Goal: Task Accomplishment & Management: Manage account settings

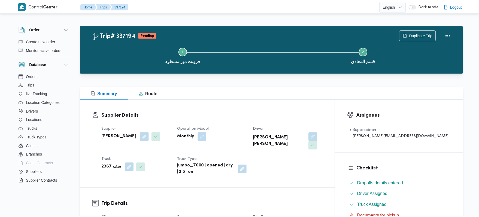
scroll to position [145, 0]
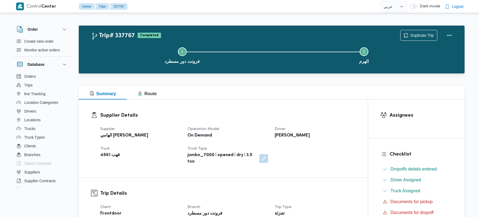
select select "ar"
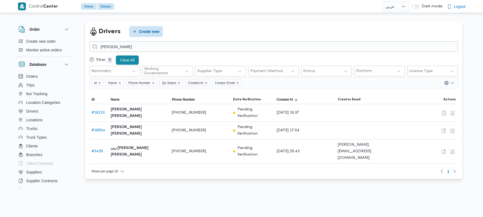
select select "ar"
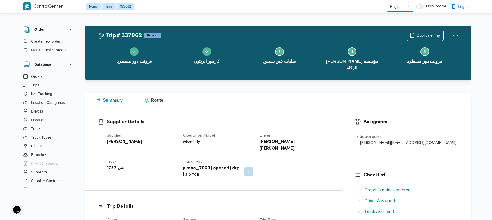
click at [410, 4] on select "English عربي" at bounding box center [400, 6] width 27 height 11
select select "ar"
click at [388, 1] on select "English عربي" at bounding box center [400, 6] width 27 height 11
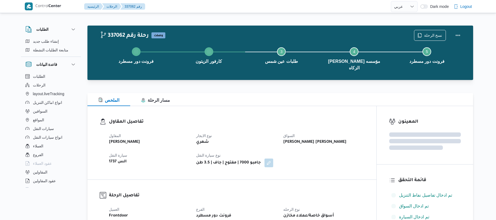
select select "ar"
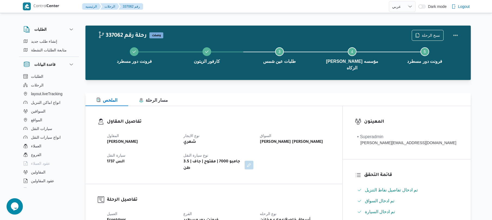
click at [309, 95] on div "الملخص مسار الرحلة" at bounding box center [278, 99] width 386 height 13
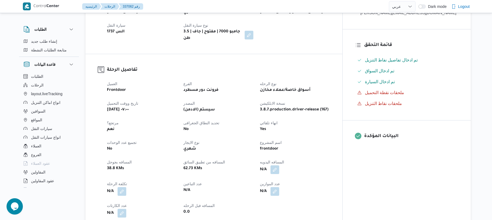
scroll to position [203, 0]
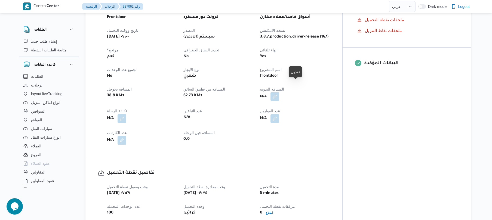
click at [279, 92] on button "button" at bounding box center [275, 96] width 9 height 9
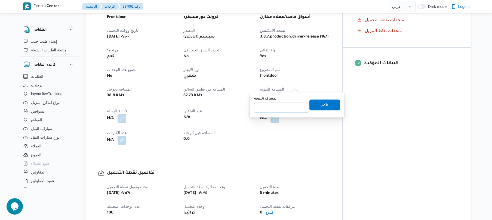
click at [277, 109] on input "المسافه اليدويه" at bounding box center [281, 107] width 54 height 11
type input "75"
click at [317, 108] on span "تاكيد" at bounding box center [325, 104] width 30 height 11
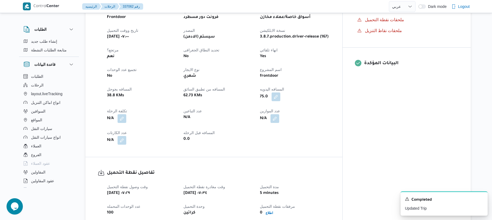
click at [331, 114] on div "N/A" at bounding box center [294, 119] width 71 height 10
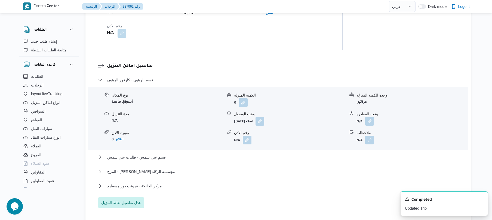
scroll to position [421, 0]
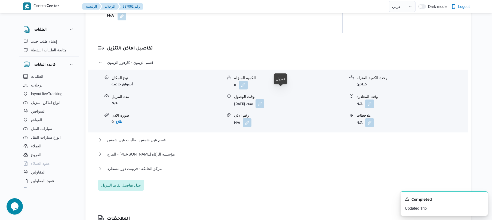
click at [264, 99] on button "button" at bounding box center [260, 103] width 9 height 9
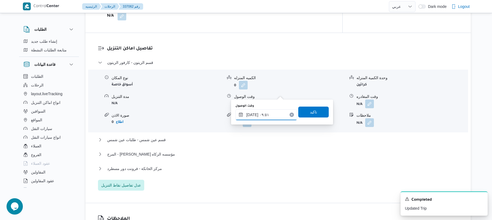
click at [262, 115] on input "١٦/٠٩/٢٠٢٥ ٠٩:٥١" at bounding box center [267, 114] width 62 height 11
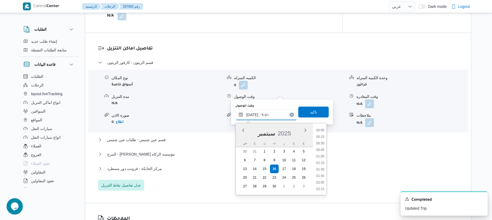
scroll to position [222, 0]
click at [322, 131] on li "08:30" at bounding box center [320, 130] width 13 height 5
type input "١٦/٠٩/٢٠٢٥ ٠٨:٣٠"
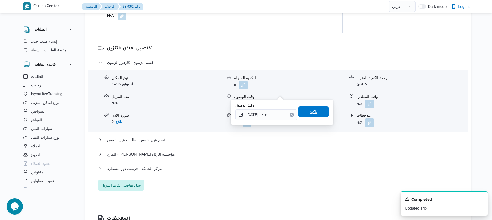
click at [313, 116] on span "تاكيد" at bounding box center [313, 111] width 30 height 11
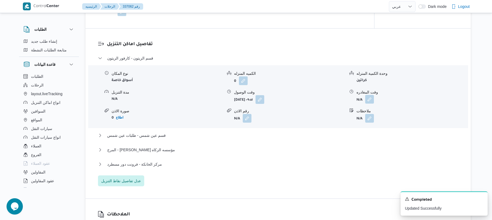
click at [370, 95] on button "button" at bounding box center [369, 99] width 9 height 9
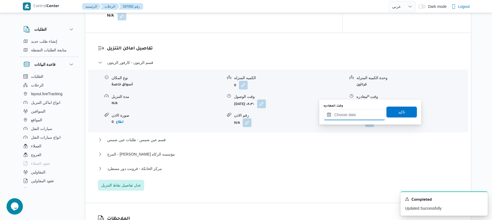
click at [342, 120] on input "وقت المغادره" at bounding box center [355, 114] width 62 height 11
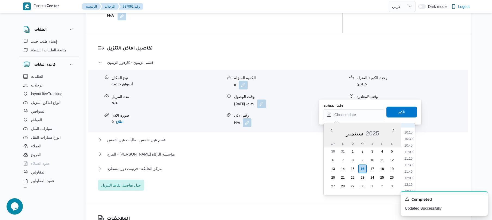
scroll to position [265, 0]
click at [410, 178] on li "12:00" at bounding box center [408, 178] width 13 height 5
type input "١٦/٠٩/٢٠٢٥ ١٢:٠٠"
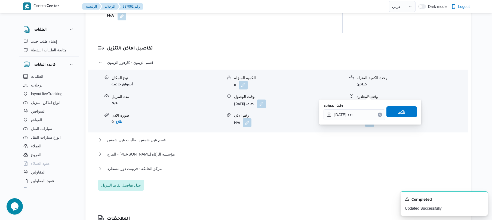
click at [401, 111] on span "تاكيد" at bounding box center [401, 112] width 7 height 7
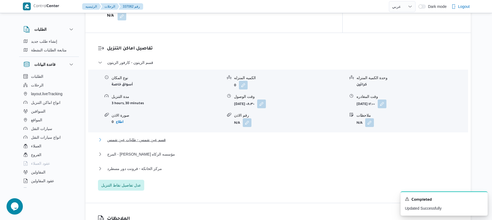
click at [327, 137] on button "قسم عين شمس - طلبات عين شمس" at bounding box center [278, 140] width 361 height 7
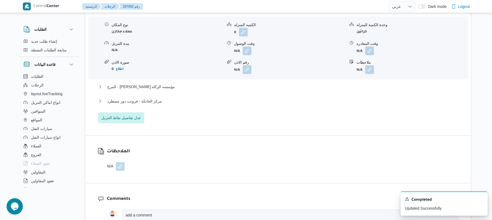
scroll to position [566, 0]
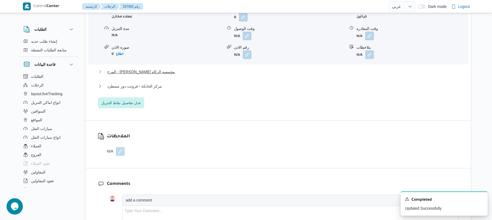
click at [334, 69] on button "المرج - عز موسي فرع مؤسسه الزكاه" at bounding box center [278, 72] width 361 height 7
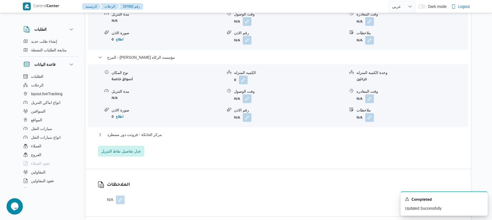
scroll to position [639, 0]
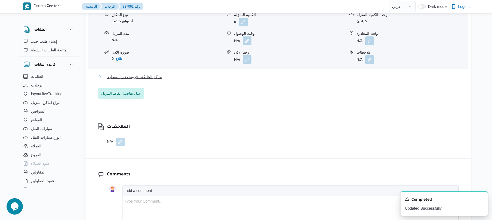
click at [336, 74] on button "مركز الخانكة - فرونت دور مسطرد" at bounding box center [278, 77] width 361 height 7
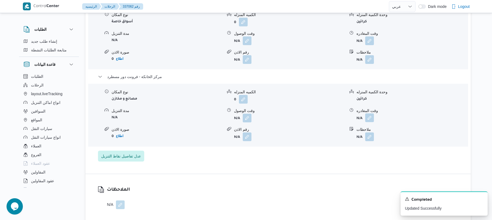
click at [367, 114] on button "button" at bounding box center [369, 118] width 9 height 9
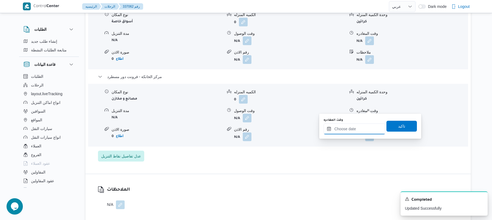
click at [352, 129] on input "وقت المغادره" at bounding box center [355, 129] width 62 height 11
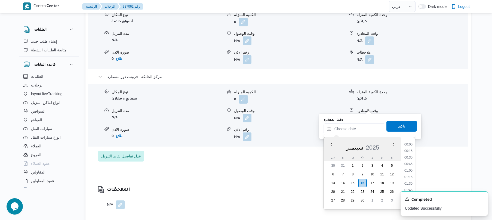
scroll to position [425, 0]
click at [410, 169] on li "17:15" at bounding box center [408, 170] width 13 height 5
type input "١٦/٠٩/٢٠٢٥ ١٧:١٥"
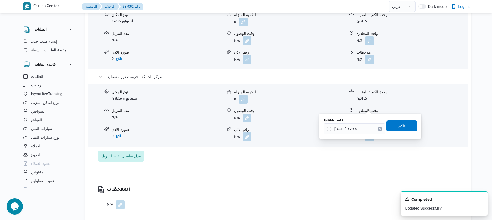
click at [401, 130] on span "تاكيد" at bounding box center [402, 126] width 30 height 11
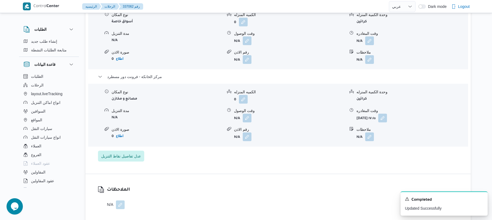
click at [241, 114] on span at bounding box center [245, 118] width 11 height 9
click at [248, 114] on button "button" at bounding box center [247, 118] width 9 height 9
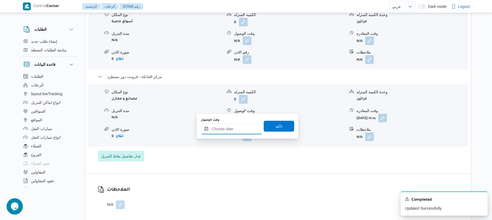
click at [228, 131] on input "وقت الوصول" at bounding box center [232, 129] width 62 height 11
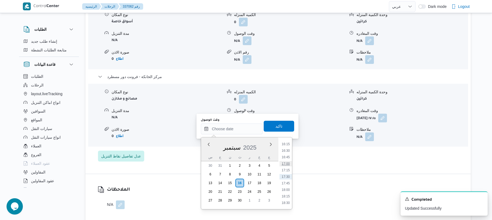
click at [286, 163] on li "17:00" at bounding box center [286, 163] width 13 height 5
type input "١٦/٠٩/٢٠٢٥ ١٧:٠٠"
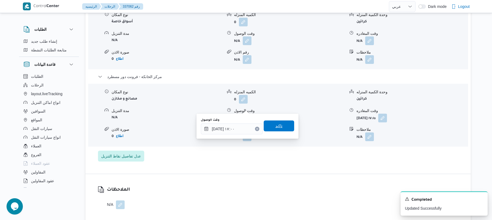
click at [282, 121] on span "تاكيد" at bounding box center [279, 126] width 30 height 11
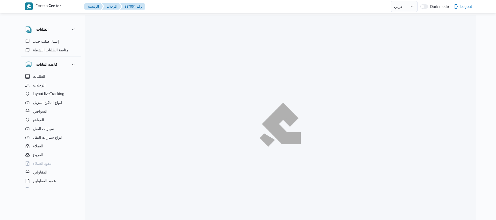
select select "ar"
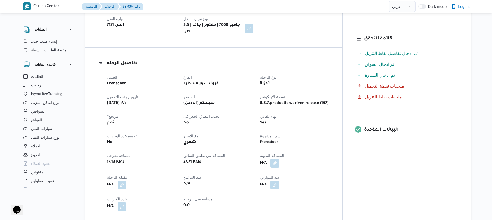
scroll to position [145, 0]
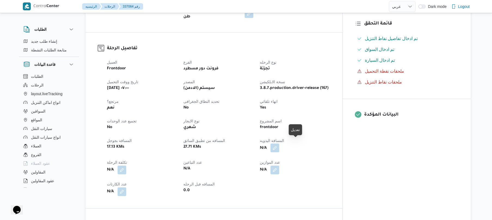
click at [279, 145] on button "button" at bounding box center [275, 148] width 9 height 9
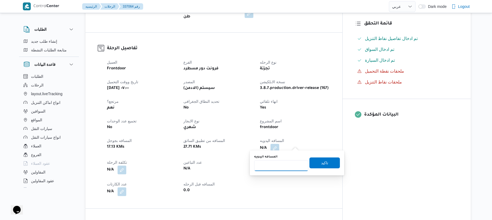
click at [282, 165] on input "المسافه اليدويه" at bounding box center [281, 165] width 54 height 11
type input "70"
click at [321, 161] on span "تاكيد" at bounding box center [324, 163] width 7 height 7
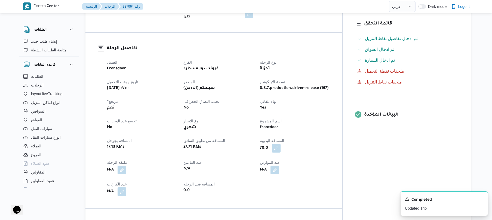
click at [322, 165] on div "N/A" at bounding box center [294, 170] width 71 height 10
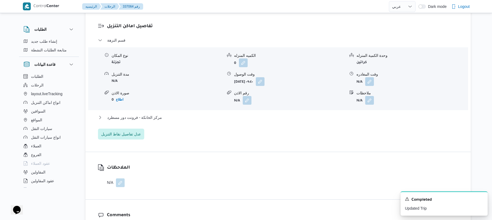
scroll to position [450, 0]
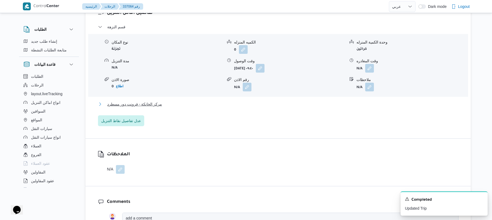
click at [296, 102] on button "مركز الخانكة - فرونت دور مسطرد" at bounding box center [278, 104] width 361 height 7
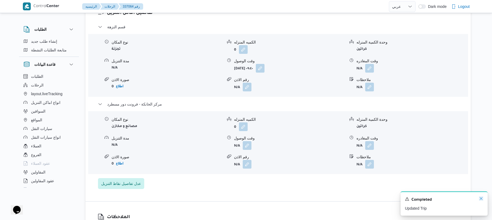
click at [481, 198] on icon "Dismiss toast" at bounding box center [481, 199] width 4 height 4
click at [368, 143] on button "button" at bounding box center [369, 145] width 9 height 9
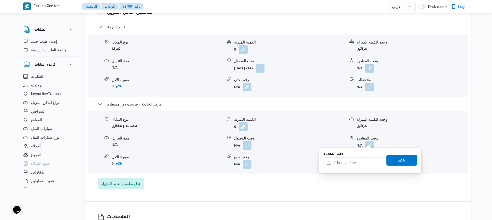
click at [356, 160] on input "وقت المغادره" at bounding box center [355, 163] width 62 height 11
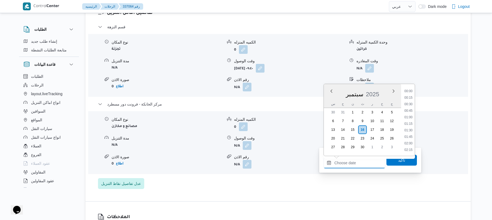
scroll to position [425, 0]
click at [411, 115] on li "17:15" at bounding box center [408, 116] width 13 height 5
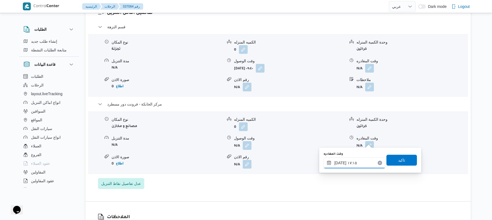
type input "[DATE] ١٧:١٥"
click at [398, 162] on span "تاكيد" at bounding box center [401, 160] width 7 height 7
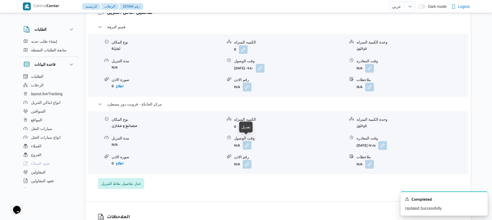
click at [247, 142] on button "button" at bounding box center [247, 145] width 9 height 9
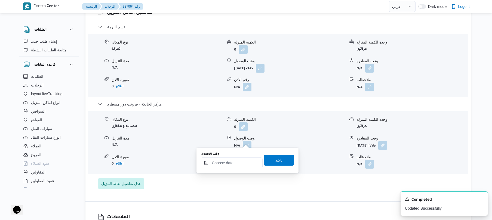
click at [241, 160] on input "وقت الوصول" at bounding box center [232, 163] width 62 height 11
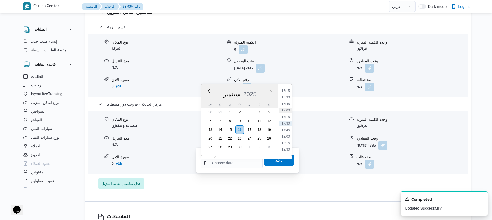
click at [288, 110] on li "17:00" at bounding box center [286, 110] width 13 height 5
type input "[DATE] ١٧:٠٠"
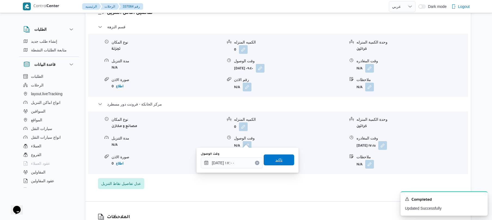
click at [280, 158] on span "تاكيد" at bounding box center [279, 160] width 30 height 11
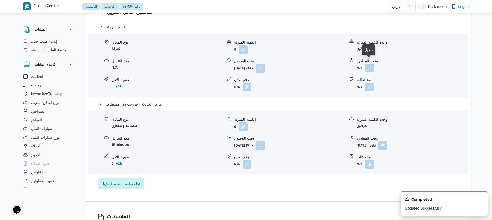
click at [371, 64] on button "button" at bounding box center [369, 68] width 9 height 9
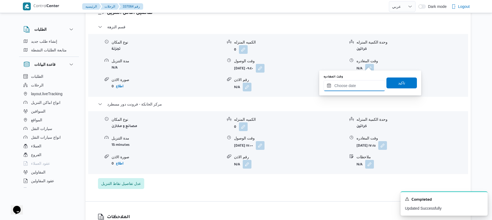
click at [350, 85] on input "وقت المغادره" at bounding box center [355, 85] width 62 height 11
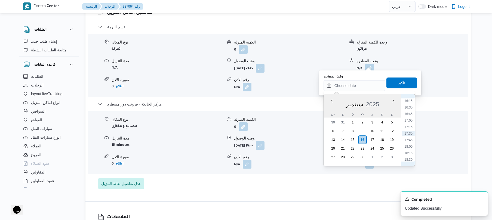
scroll to position [372, 0]
click at [409, 149] on li "16:00" at bounding box center [408, 147] width 13 height 5
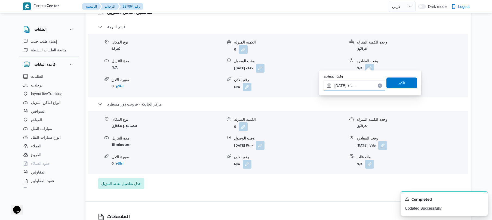
click at [340, 84] on input "١٦/٠٩/٢٠٢٥ ١٦:٠٠" at bounding box center [355, 85] width 62 height 11
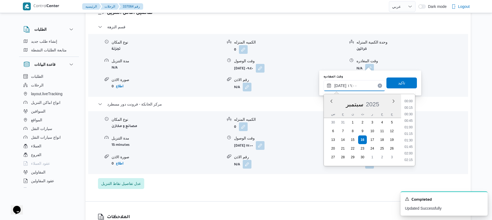
scroll to position [386, 0]
type input "١٦/٠٩/٢٠٢٥ ١٦:25"
click at [407, 82] on span "تاكيد" at bounding box center [402, 82] width 30 height 11
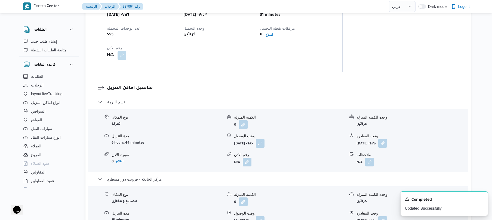
scroll to position [392, 0]
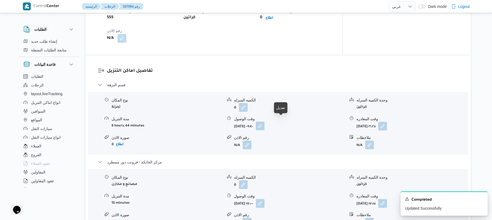
click at [265, 122] on button "button" at bounding box center [260, 126] width 9 height 9
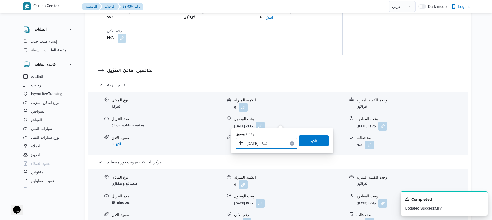
click at [270, 140] on div "١٦/٠٩/٢٠٢٥ ٠٩:٤٠" at bounding box center [267, 143] width 62 height 11
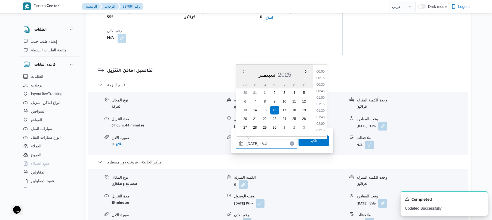
scroll to position [216, 0]
click at [322, 78] on li "08:30" at bounding box center [320, 77] width 13 height 5
type input "١٦/٠٩/٢٠٢٥ ٠٨:٣٠"
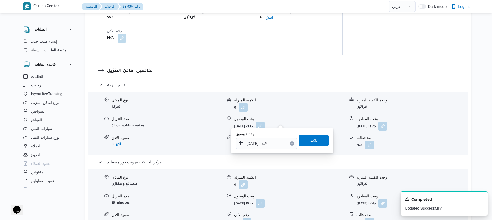
click at [313, 139] on span "تاكيد" at bounding box center [313, 141] width 7 height 7
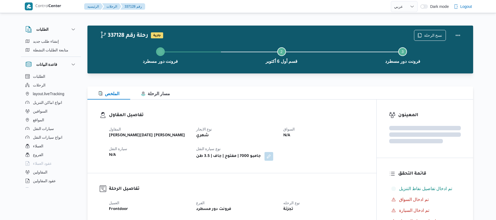
select select "ar"
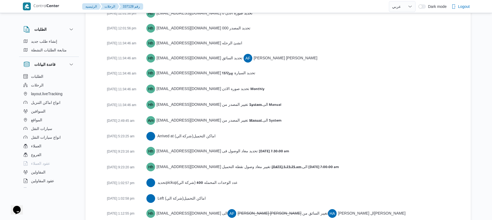
scroll to position [783, 0]
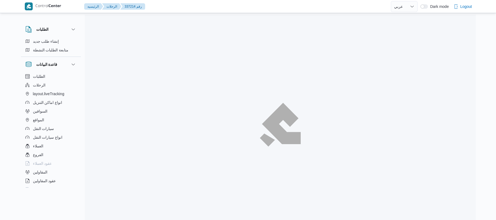
select select "ar"
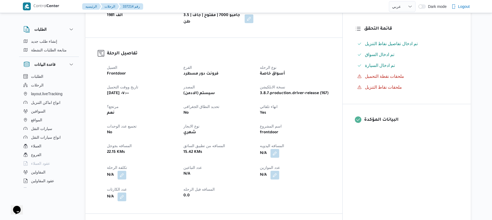
scroll to position [145, 0]
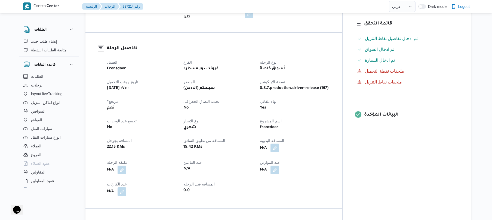
click at [279, 145] on button "button" at bounding box center [275, 148] width 9 height 9
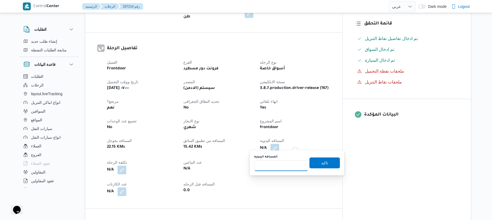
click at [286, 166] on input "المسافه اليدويه" at bounding box center [281, 165] width 54 height 11
type input "60"
click at [312, 166] on span "تاكيد" at bounding box center [325, 162] width 30 height 11
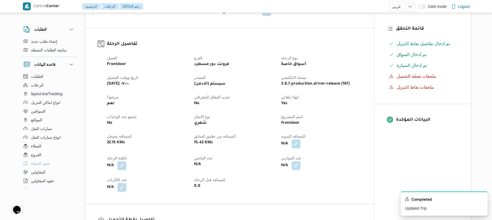
click at [334, 139] on dt "المسافه اليدويه" at bounding box center [321, 136] width 81 height 7
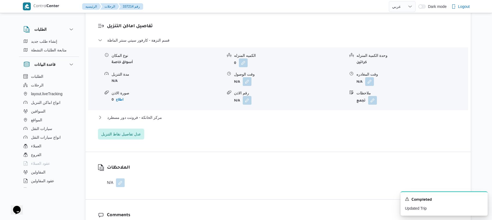
scroll to position [426, 0]
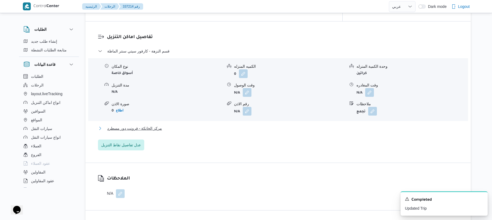
click at [314, 125] on button "مركز الخانكة - فرونت دور مسطرد" at bounding box center [278, 128] width 361 height 7
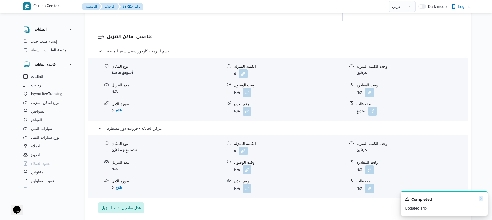
click at [480, 199] on icon "Dismiss toast" at bounding box center [481, 199] width 4 height 4
click at [370, 166] on button "button" at bounding box center [369, 169] width 9 height 9
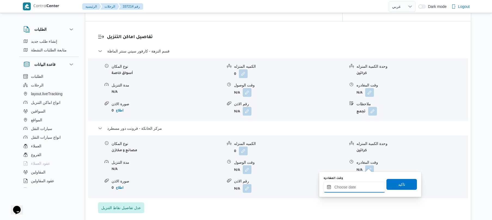
click at [346, 188] on input "وقت المغادره" at bounding box center [355, 187] width 62 height 11
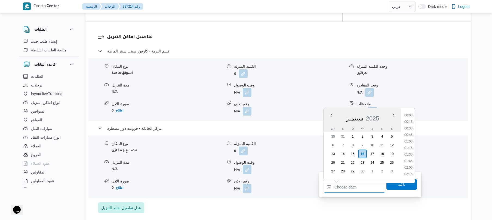
scroll to position [432, 0]
click at [414, 119] on li "16:45" at bounding box center [408, 121] width 13 height 5
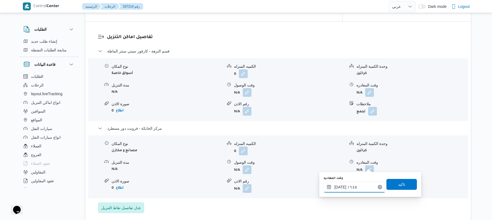
click at [368, 190] on input "١٦/٠٩/٢٠٢٥ ١٦:٤٥" at bounding box center [355, 187] width 62 height 11
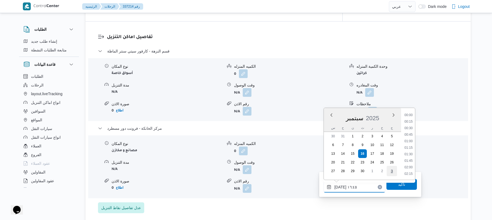
scroll to position [405, 0]
click at [410, 129] on li "16:00" at bounding box center [408, 128] width 13 height 5
type input "١٦/٠٩/٢٠٢٥ ١٦:٠٠"
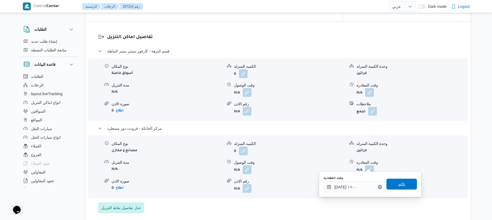
click at [399, 182] on span "تاكيد" at bounding box center [401, 184] width 7 height 7
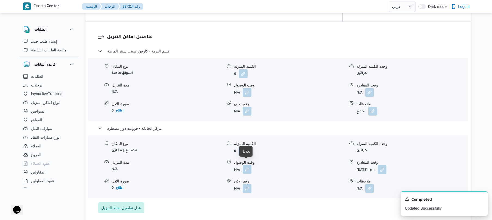
click at [248, 165] on button "button" at bounding box center [247, 169] width 9 height 9
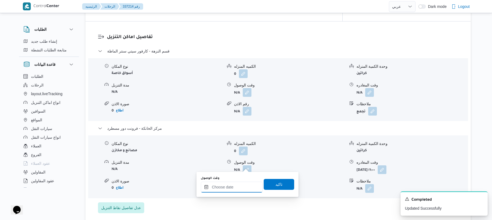
click at [241, 187] on input "وقت الوصول" at bounding box center [232, 187] width 62 height 11
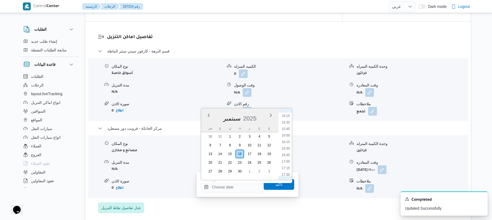
scroll to position [378, 0]
click at [288, 148] on li "15:45" at bounding box center [286, 148] width 13 height 5
type input "١٦/٠٩/٢٠٢٥ ١٥:٤٥"
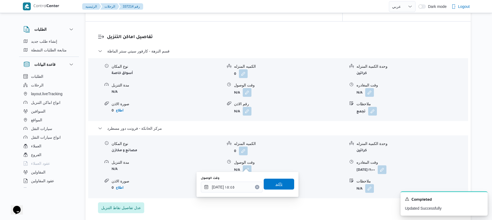
click at [278, 184] on span "تاكيد" at bounding box center [279, 184] width 7 height 7
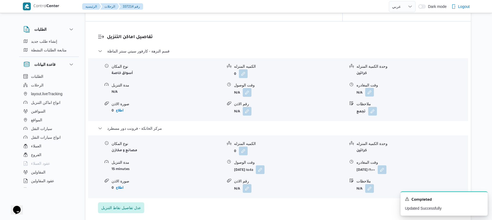
click at [369, 88] on button "button" at bounding box center [369, 92] width 9 height 9
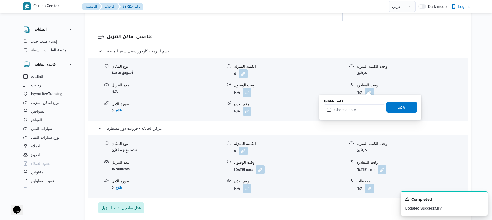
click at [355, 108] on input "وقت المغادره" at bounding box center [355, 110] width 62 height 11
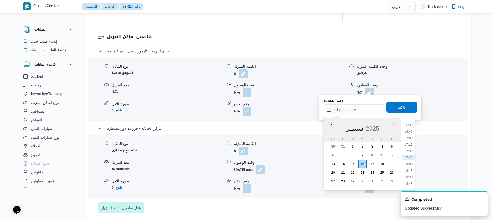
scroll to position [378, 0]
click at [410, 145] on li "15:15" at bounding box center [408, 145] width 13 height 5
type input "١٦/٠٩/٢٠٢٥ ١٥:١٥"
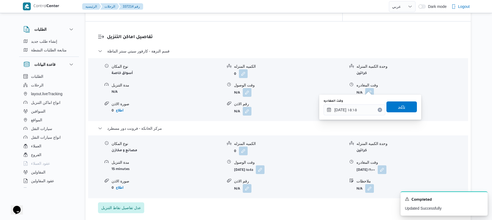
click at [402, 109] on span "تاكيد" at bounding box center [401, 107] width 7 height 7
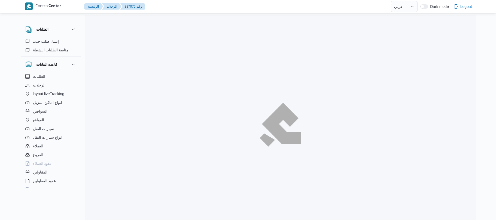
select select "ar"
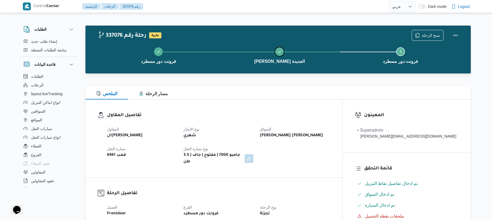
click at [326, 50] on button "[PERSON_NAME] الجديدة" at bounding box center [279, 55] width 121 height 28
click at [302, 95] on div "الملخص مسار الرحلة" at bounding box center [278, 93] width 386 height 13
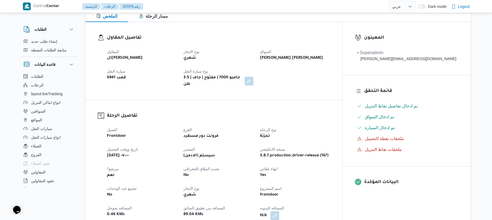
scroll to position [160, 0]
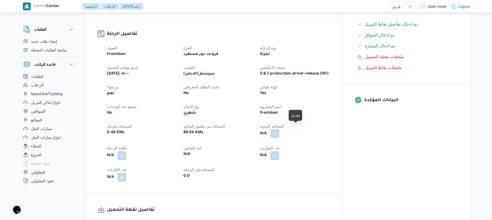
click at [279, 129] on button "button" at bounding box center [275, 133] width 9 height 9
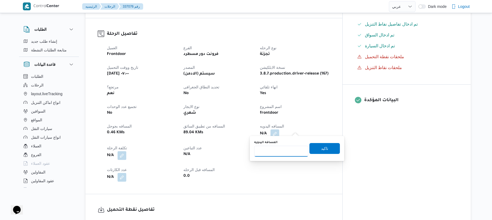
click at [278, 154] on input "المسافه اليدويه" at bounding box center [281, 151] width 54 height 11
type input "120"
click at [315, 149] on span "تاكيد" at bounding box center [325, 148] width 30 height 11
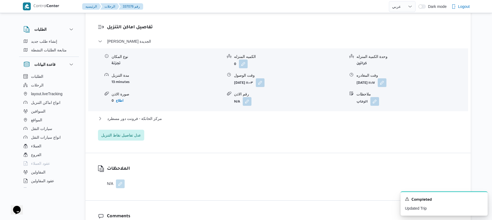
scroll to position [421, 0]
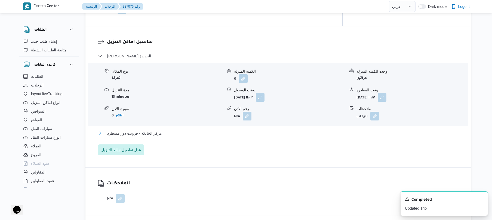
click at [303, 130] on button "مركز الخانكة - فرونت دور مسطرد" at bounding box center [278, 133] width 361 height 7
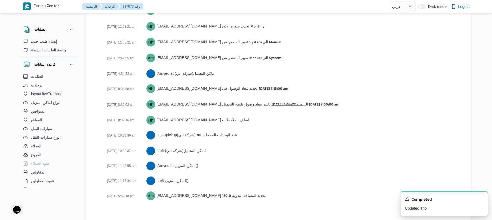
scroll to position [904, 0]
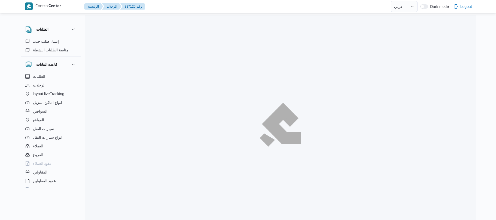
select select "ar"
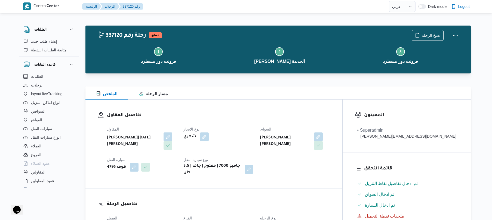
click at [215, 120] on dl "تفاصيل المقاول المقاول [PERSON_NAME][DATE] [PERSON_NAME] نوع الايجار شهري السوا…" at bounding box center [218, 144] width 223 height 64
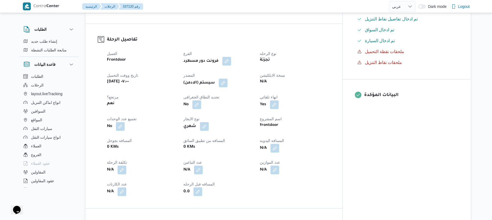
scroll to position [174, 0]
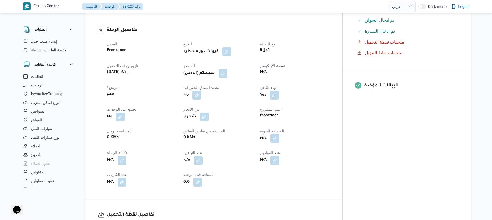
click at [279, 135] on button "button" at bounding box center [275, 138] width 9 height 9
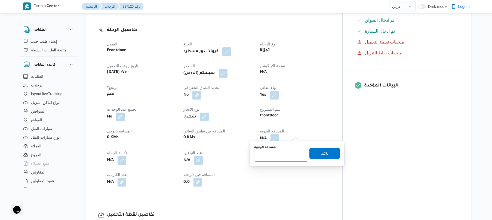
click at [270, 157] on input "المسافه اليدويه" at bounding box center [281, 156] width 54 height 11
type input "120"
click at [313, 153] on span "تاكيد" at bounding box center [325, 153] width 30 height 11
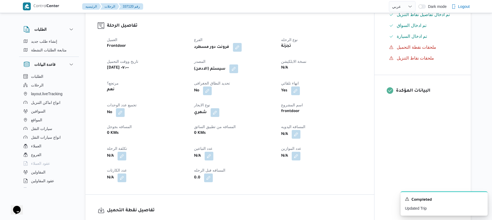
click at [237, 69] on button "button" at bounding box center [234, 69] width 9 height 9
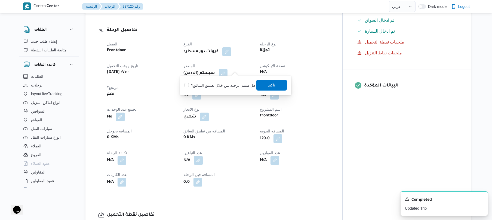
click at [269, 86] on span "تاكيد" at bounding box center [271, 85] width 7 height 7
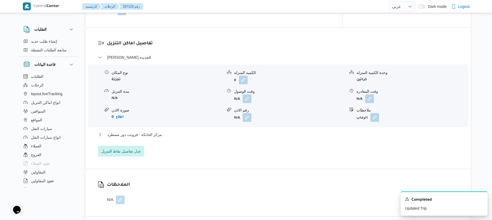
scroll to position [450, 0]
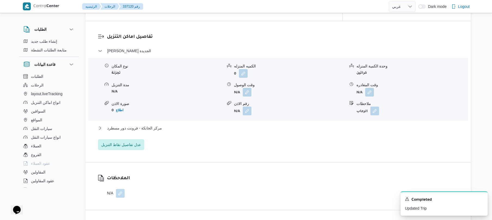
click at [252, 89] on form "N/A" at bounding box center [289, 92] width 111 height 9
click at [245, 91] on button "button" at bounding box center [247, 92] width 9 height 9
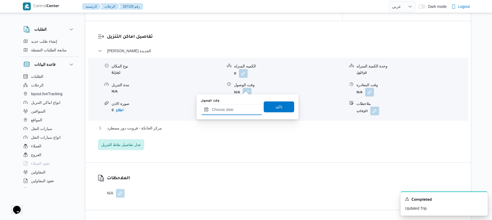
click at [231, 108] on input "وقت الوصول" at bounding box center [232, 109] width 62 height 11
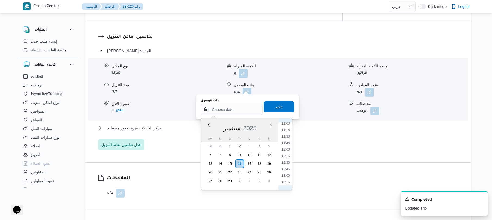
scroll to position [236, 0]
click at [287, 144] on li "09:45" at bounding box center [286, 144] width 13 height 5
type input "[DATE] ٠٩:٤٥"
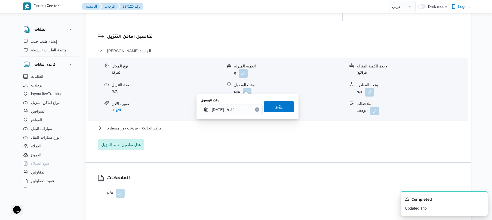
click at [283, 103] on span "تاكيد" at bounding box center [279, 106] width 30 height 11
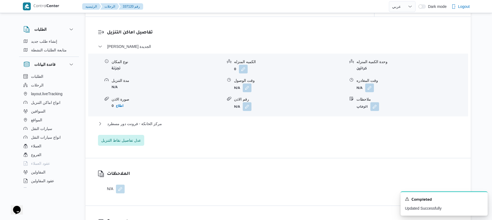
click at [274, 120] on div "[PERSON_NAME] الجديدة نوع المكان تجزئة الكميه المنزله 0 وحدة الكمية المنزله كرا…" at bounding box center [278, 94] width 361 height 103
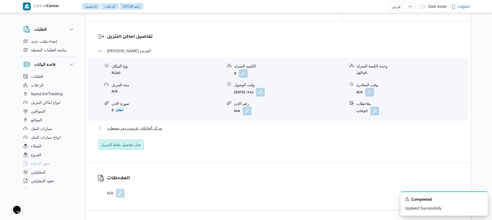
click at [274, 126] on button "مركز الخانكة - فرونت دور مسطرد" at bounding box center [278, 128] width 361 height 7
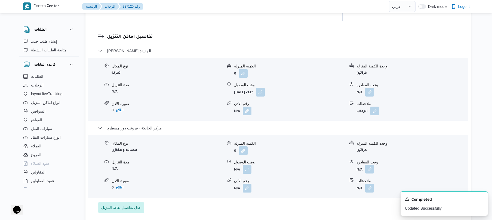
click at [370, 165] on button "button" at bounding box center [369, 169] width 9 height 9
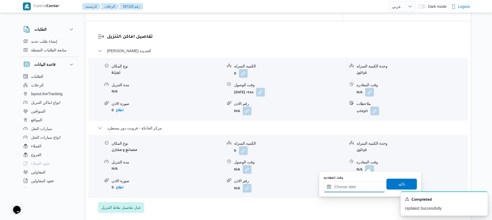
click at [354, 183] on input "وقت المغادره" at bounding box center [355, 187] width 62 height 11
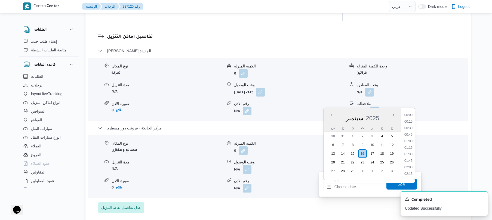
scroll to position [432, 0]
click at [410, 133] on li "17:15" at bounding box center [408, 134] width 13 height 5
type input "[DATE] ١٧:١٥"
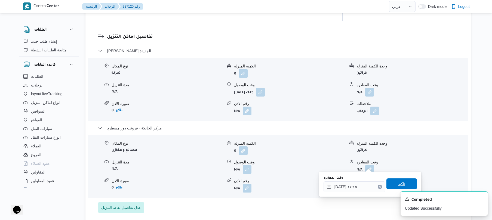
click at [398, 182] on span "تاكيد" at bounding box center [401, 184] width 7 height 7
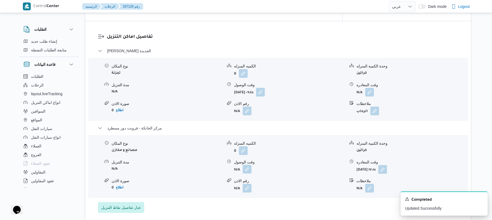
click at [248, 165] on button "button" at bounding box center [247, 169] width 9 height 9
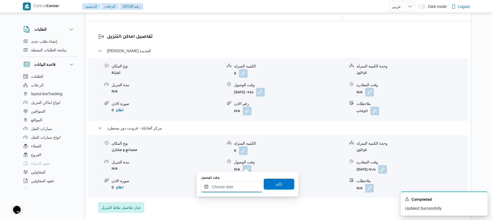
click at [238, 190] on input "وقت الوصول" at bounding box center [232, 187] width 62 height 11
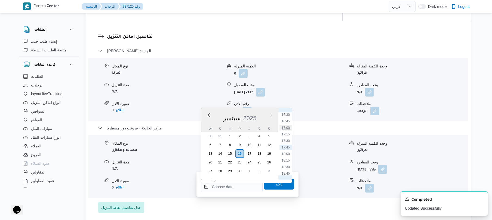
click at [288, 130] on li "17:00" at bounding box center [286, 127] width 13 height 5
type input "[DATE] ١٧:٠٠"
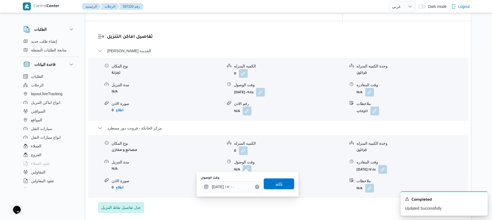
click at [283, 185] on span "تاكيد" at bounding box center [279, 184] width 30 height 11
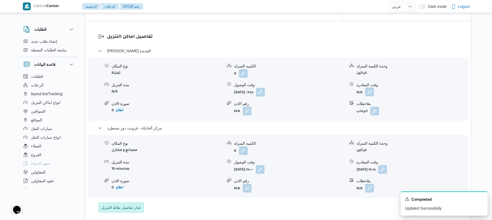
click at [366, 88] on button "button" at bounding box center [369, 92] width 9 height 9
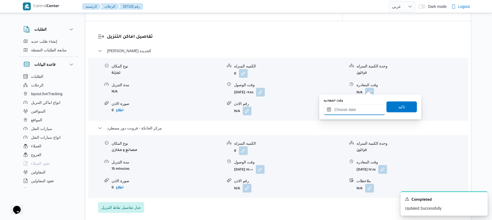
click at [347, 111] on input "وقت المغادره" at bounding box center [355, 109] width 62 height 11
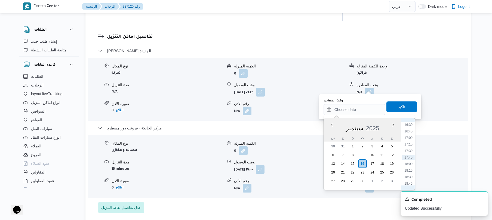
scroll to position [378, 0]
click at [407, 173] on li "16:15" at bounding box center [408, 171] width 13 height 5
type input "[DATE] ١٦:١٥"
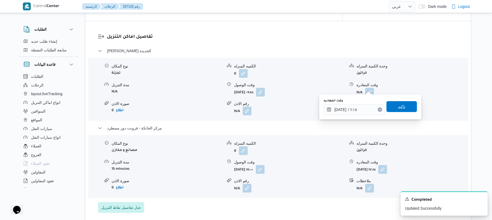
click at [408, 109] on span "تاكيد" at bounding box center [402, 106] width 30 height 11
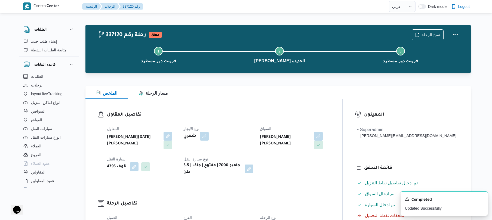
scroll to position [0, 0]
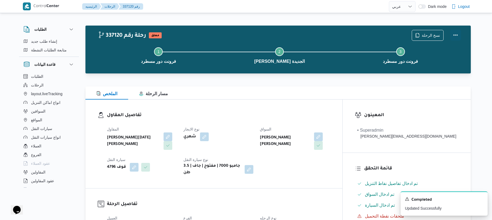
click at [456, 34] on button "Actions" at bounding box center [455, 35] width 11 height 11
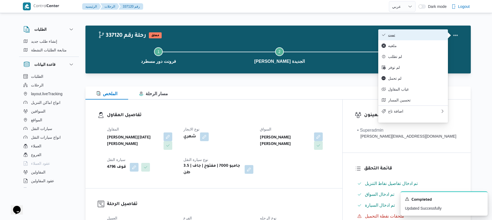
click at [441, 34] on span "تمت" at bounding box center [416, 35] width 57 height 4
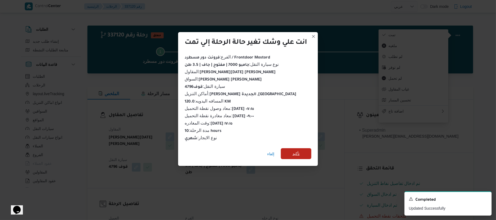
click at [311, 151] on span "تأكيد" at bounding box center [296, 153] width 30 height 11
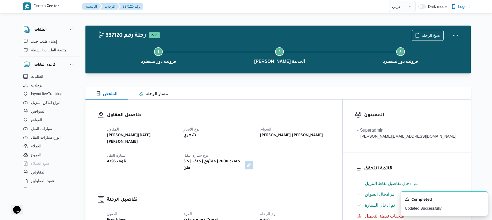
click at [312, 151] on div "المقاول [PERSON_NAME][DATE] [PERSON_NAME] نوع الايجار شهري السواق [PERSON_NAME]…" at bounding box center [219, 149] width 230 height 52
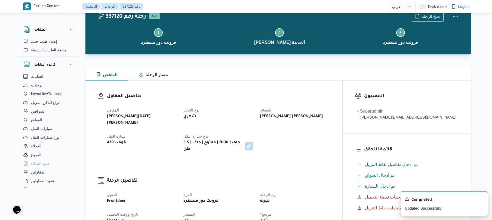
scroll to position [14, 0]
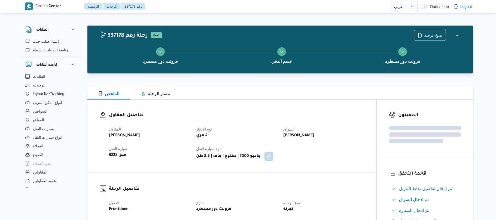
select select "ar"
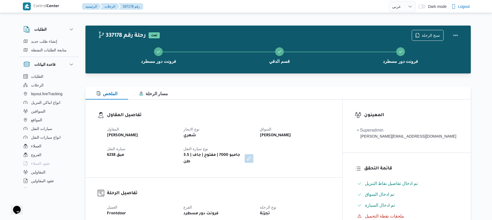
click at [291, 98] on div "الملخص مسار الرحلة" at bounding box center [278, 93] width 386 height 13
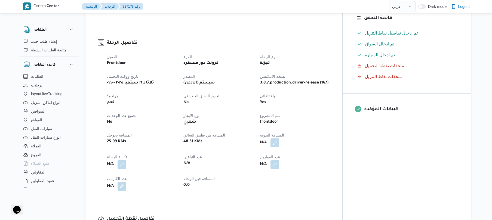
scroll to position [174, 0]
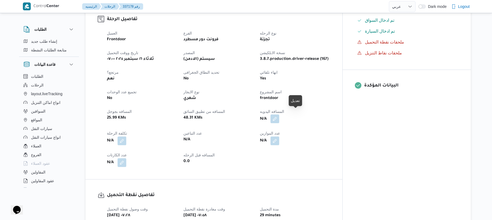
click at [279, 115] on button "button" at bounding box center [275, 119] width 9 height 9
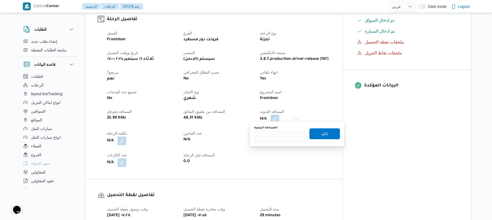
click at [281, 142] on div "المسافه اليدويه تاكيد" at bounding box center [297, 133] width 87 height 17
click at [285, 135] on input "المسافه اليدويه" at bounding box center [281, 136] width 54 height 11
type input "80"
click at [325, 135] on span "تاكيد" at bounding box center [324, 133] width 7 height 7
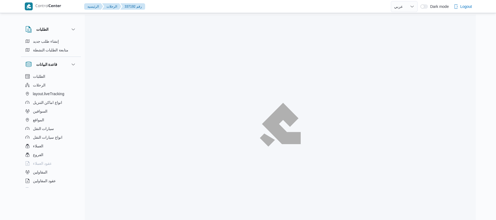
select select "ar"
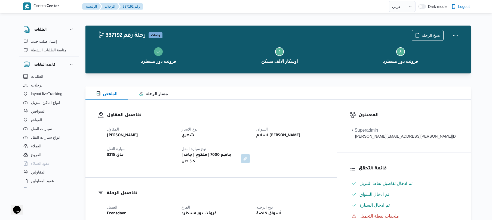
click at [262, 114] on h3 "تفاصيل المقاول" at bounding box center [216, 115] width 218 height 7
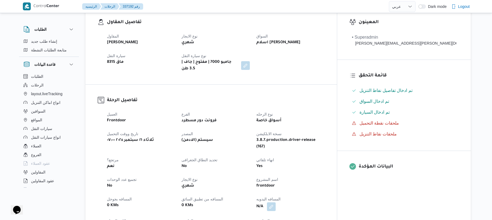
scroll to position [160, 0]
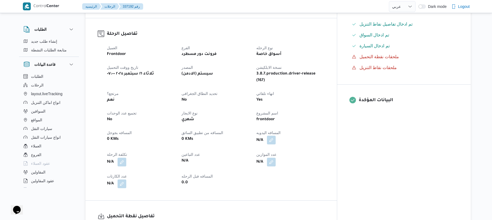
click at [276, 136] on button "button" at bounding box center [271, 140] width 9 height 9
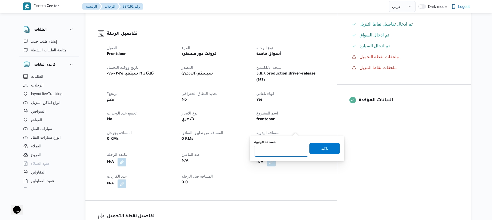
click at [284, 154] on input "المسافه اليدويه" at bounding box center [281, 151] width 54 height 11
type input "70"
click at [328, 147] on span "تاكيد" at bounding box center [325, 148] width 30 height 11
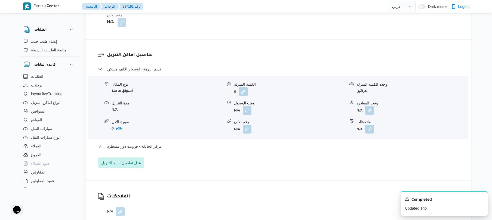
scroll to position [421, 0]
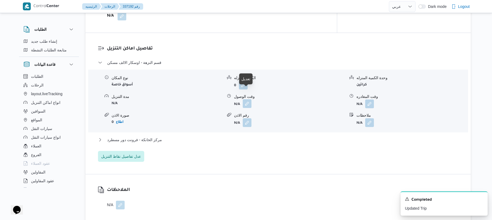
click at [250, 99] on button "button" at bounding box center [247, 103] width 9 height 9
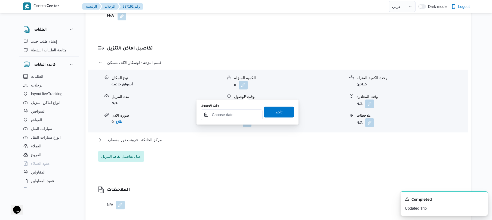
click at [230, 116] on input "وقت الوصول" at bounding box center [232, 114] width 62 height 11
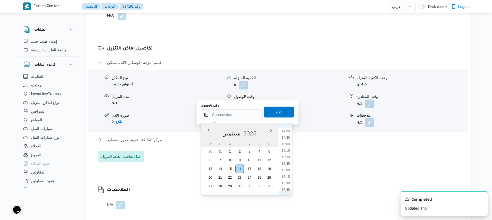
scroll to position [218, 0]
click at [288, 156] on li "09:15" at bounding box center [286, 153] width 13 height 5
type input "١٦/٠٩/٢٠٢٥ ٠٩:١٥"
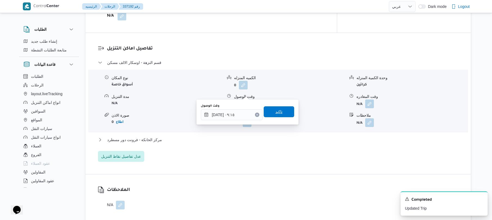
click at [280, 112] on span "تاكيد" at bounding box center [279, 111] width 30 height 11
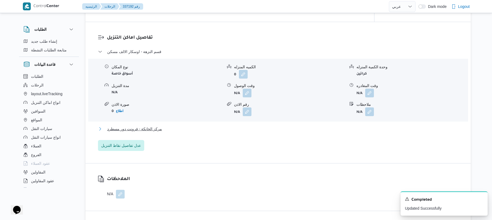
click at [247, 130] on button "مركز الخانكة - فرونت دور مسطرد" at bounding box center [278, 129] width 361 height 7
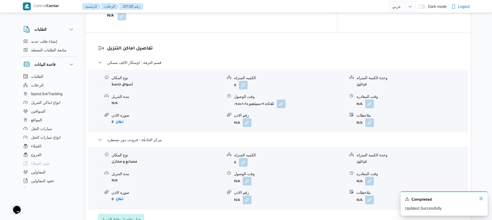
click at [482, 202] on div "A new notification appears Completed Updated Successfully" at bounding box center [444, 204] width 87 height 24
click at [482, 199] on icon "Dismiss toast" at bounding box center [481, 199] width 4 height 4
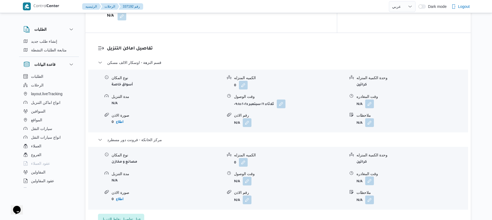
click at [370, 177] on button "button" at bounding box center [369, 181] width 9 height 9
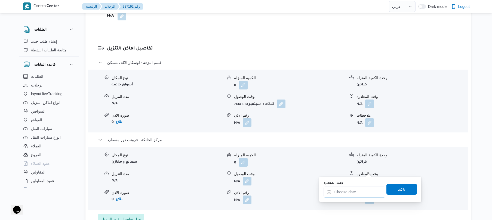
click at [354, 193] on input "وقت المغادره" at bounding box center [355, 192] width 62 height 11
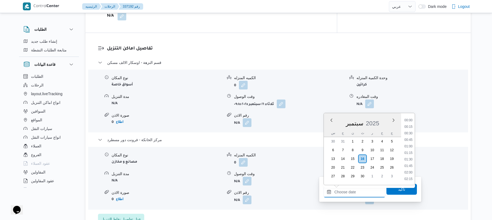
scroll to position [432, 0]
click at [409, 140] on li "17:15" at bounding box center [408, 139] width 13 height 5
type input "١٦/٠٩/٢٠٢٥ ١٧:١٥"
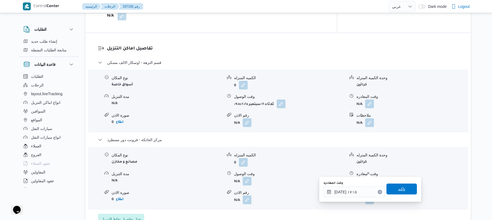
click at [398, 188] on span "تاكيد" at bounding box center [401, 189] width 7 height 7
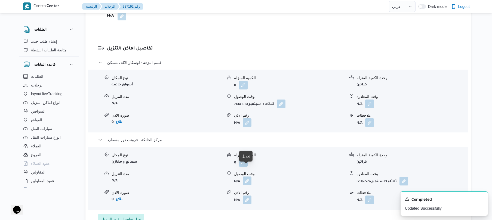
click at [247, 177] on button "button" at bounding box center [247, 181] width 9 height 9
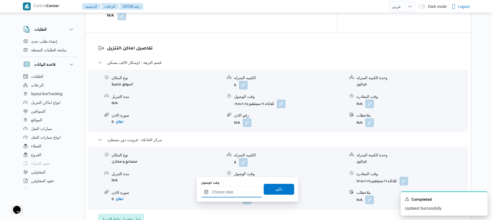
click at [232, 190] on input "وقت الوصول" at bounding box center [232, 192] width 62 height 11
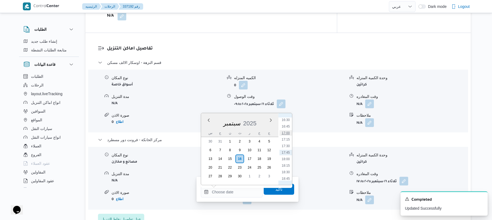
click at [289, 133] on li "17:00" at bounding box center [286, 132] width 13 height 5
type input "١٦/٠٩/٢٠٢٥ ١٧:٠٠"
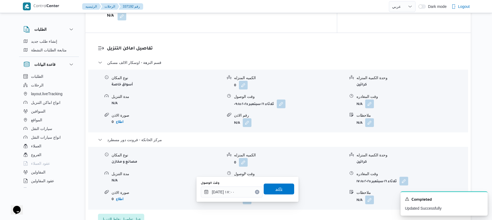
click at [276, 191] on span "تاكيد" at bounding box center [279, 189] width 7 height 7
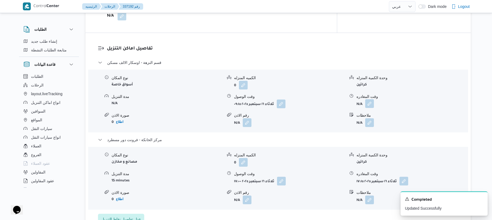
click at [371, 99] on button "button" at bounding box center [369, 103] width 9 height 9
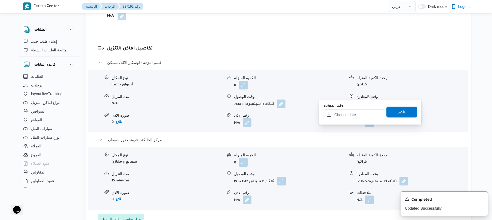
click at [356, 113] on input "وقت المغادره" at bounding box center [355, 114] width 62 height 11
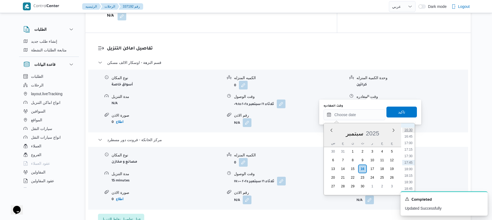
click at [410, 132] on li "16:30" at bounding box center [408, 129] width 13 height 5
type input "[DATE] ١٦:٣٠"
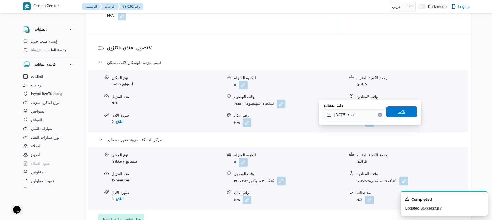
click at [406, 112] on span "تاكيد" at bounding box center [402, 111] width 30 height 11
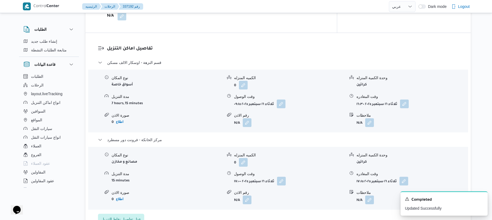
scroll to position [0, 0]
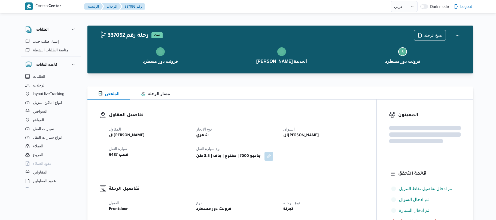
select select "ar"
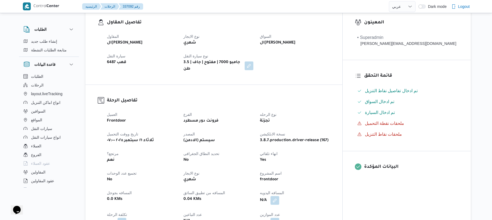
scroll to position [160, 0]
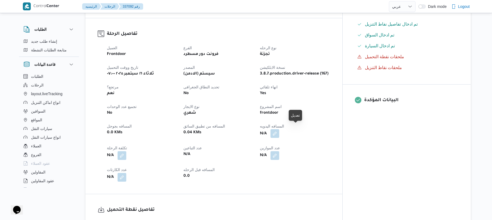
click at [279, 129] on button "button" at bounding box center [275, 133] width 9 height 9
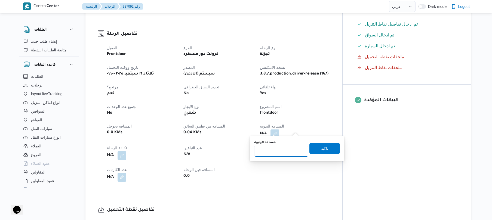
click at [280, 153] on input "المسافه اليدويه" at bounding box center [281, 151] width 54 height 11
type input "120"
click at [321, 150] on span "تاكيد" at bounding box center [324, 148] width 7 height 7
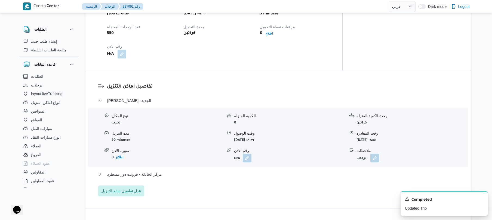
scroll to position [377, 0]
click at [343, 61] on div "تفاصيل نقطة التحميل وقت وصول نفطة التحميل [DATE] ٠٨:١٨ وقت مغادرة نقطة التحميل …" at bounding box center [213, 23] width 257 height 93
click at [343, 33] on div "تفاصيل نقطة التحميل وقت وصول نفطة التحميل [DATE] ٠٨:١٨ وقت مغادرة نقطة التحميل …" at bounding box center [213, 23] width 257 height 93
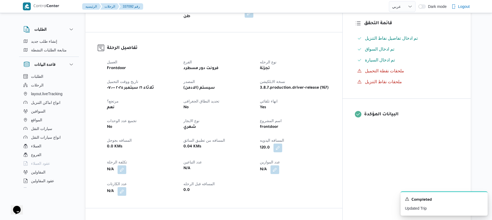
scroll to position [0, 0]
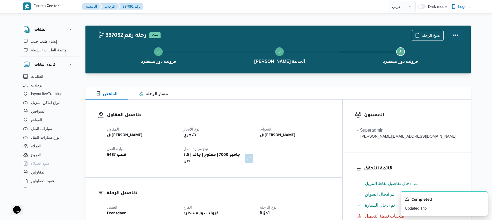
click at [456, 36] on button "Actions" at bounding box center [455, 35] width 11 height 11
click at [334, 90] on div "الملخص مسار الرحلة" at bounding box center [278, 93] width 386 height 13
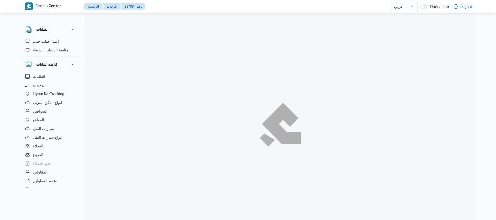
select select "ar"
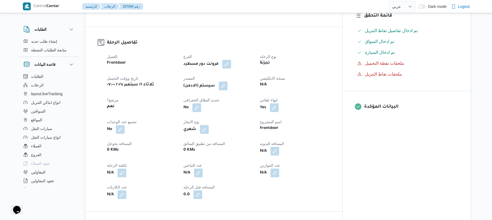
scroll to position [203, 0]
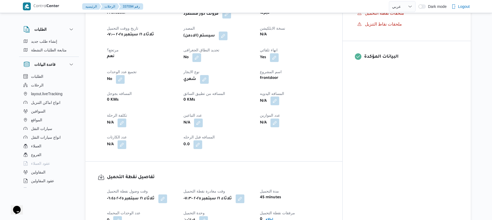
click at [279, 97] on button "button" at bounding box center [275, 101] width 9 height 9
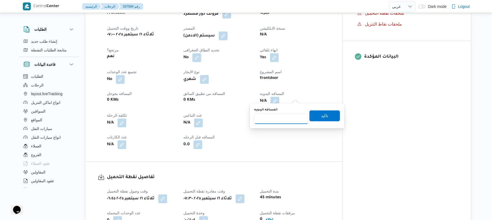
click at [280, 117] on input "المسافه اليدويه" at bounding box center [281, 118] width 54 height 11
type input "120"
click at [316, 114] on span "تاكيد" at bounding box center [325, 115] width 30 height 11
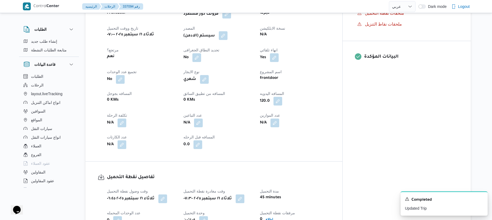
click at [228, 32] on button "button" at bounding box center [223, 35] width 9 height 9
click at [265, 45] on span "تاكيد" at bounding box center [271, 47] width 30 height 11
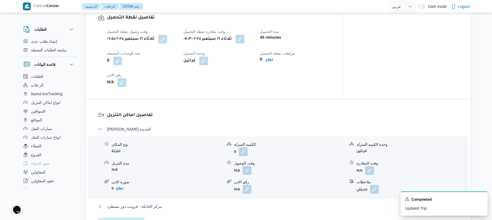
scroll to position [377, 0]
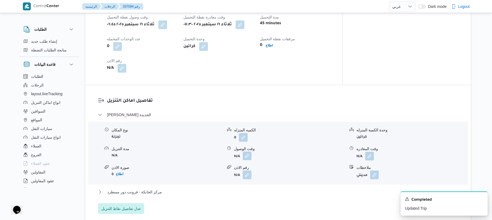
click at [246, 152] on button "button" at bounding box center [247, 156] width 9 height 9
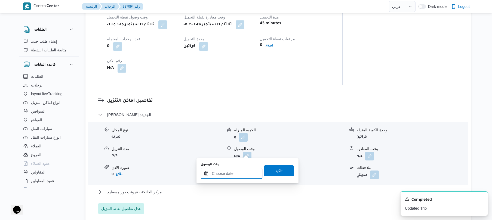
click at [237, 173] on input "وقت الوصول" at bounding box center [232, 173] width 62 height 11
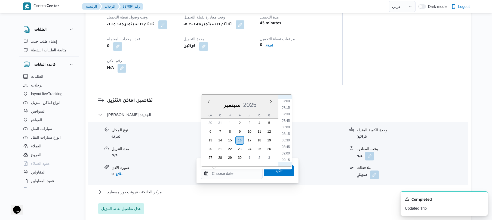
scroll to position [169, 0]
click at [289, 145] on li "08:15" at bounding box center [286, 147] width 13 height 5
type input "١٦/٠٩/٢٠٢٥ ٠٨:١٥"
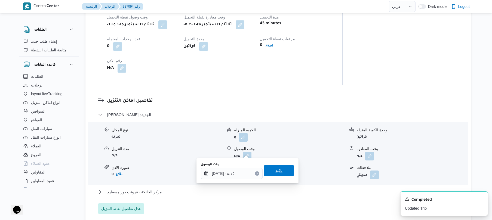
click at [276, 171] on span "تاكيد" at bounding box center [279, 170] width 7 height 7
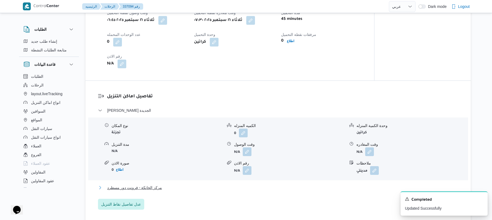
click at [251, 188] on button "مركز الخانكة - فرونت دور مسطرد" at bounding box center [278, 188] width 361 height 7
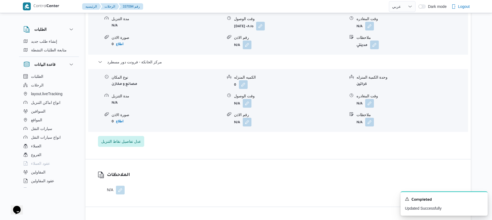
scroll to position [508, 0]
click at [370, 99] on button "button" at bounding box center [369, 102] width 9 height 9
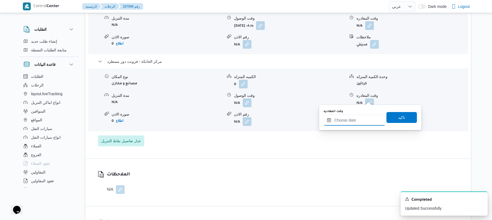
click at [342, 121] on input "وقت المغادره" at bounding box center [355, 120] width 62 height 11
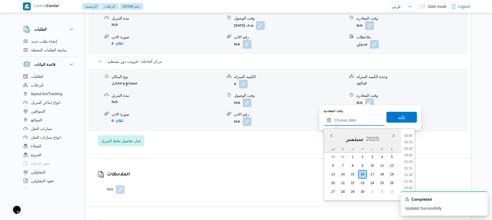
scroll to position [438, 0]
click at [409, 156] on li "17:30" at bounding box center [408, 154] width 13 height 5
type input "١٦/٠٩/٢٠٢٥ ١٧:٣٠"
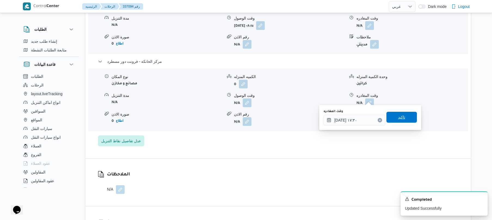
click at [407, 120] on span "تاكيد" at bounding box center [402, 117] width 30 height 11
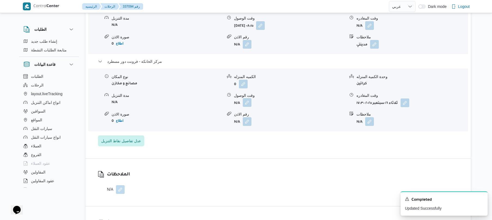
click at [245, 99] on button "button" at bounding box center [247, 102] width 9 height 9
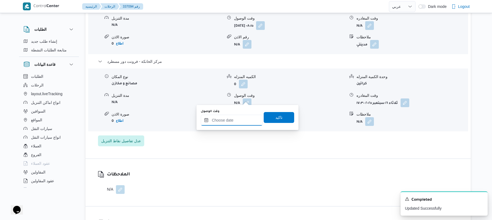
click at [245, 117] on input "وقت الوصول" at bounding box center [232, 120] width 62 height 11
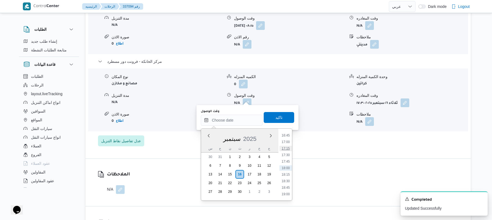
click at [286, 149] on li "17:15" at bounding box center [286, 148] width 13 height 5
type input "١٦/٠٩/٢٠٢٥ ١٧:١٥"
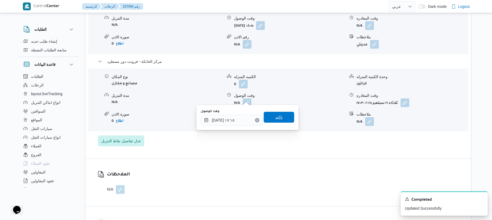
click at [285, 117] on span "تاكيد" at bounding box center [279, 117] width 30 height 11
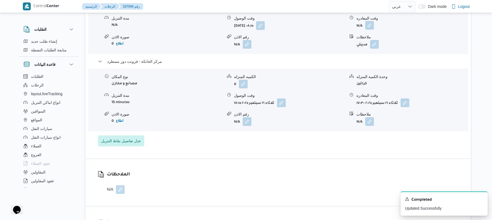
click at [371, 23] on button "button" at bounding box center [369, 25] width 9 height 9
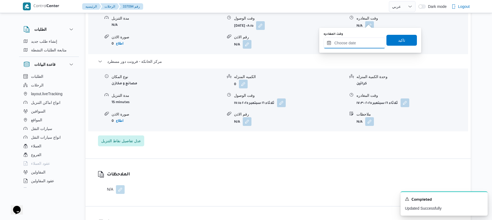
click at [360, 39] on input "وقت المغادره" at bounding box center [355, 43] width 62 height 11
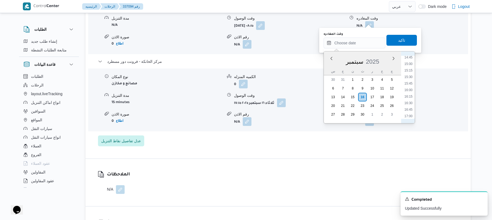
scroll to position [385, 0]
click at [408, 105] on li "16:30" at bounding box center [408, 104] width 13 height 5
type input "١٦/٠٩/٢٠٢٥ ١٦:٣٠"
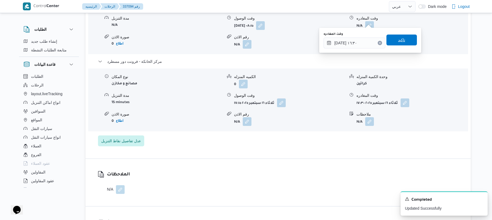
click at [403, 38] on span "تاكيد" at bounding box center [402, 40] width 30 height 11
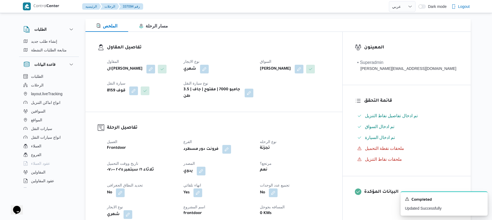
scroll to position [0, 0]
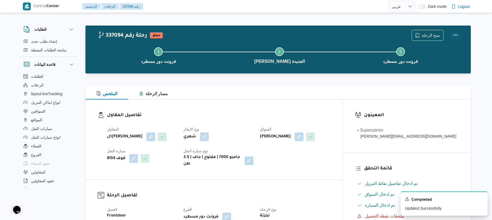
click at [456, 34] on button "Actions" at bounding box center [455, 35] width 11 height 11
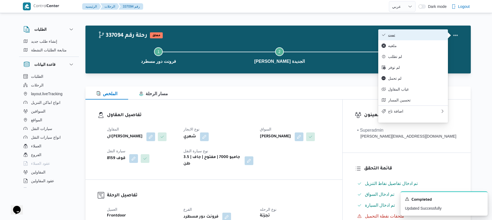
click at [422, 40] on button "تمت" at bounding box center [413, 34] width 70 height 11
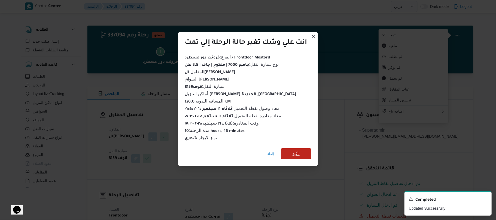
click at [300, 151] on span "تأكيد" at bounding box center [295, 154] width 7 height 7
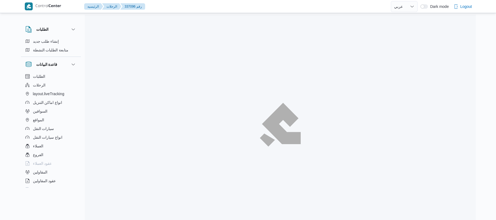
select select "ar"
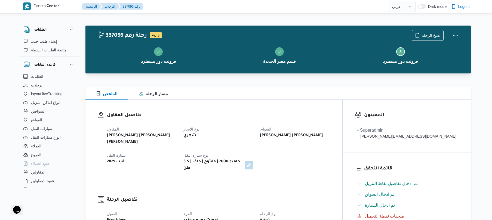
click at [294, 131] on dt "السواق" at bounding box center [295, 129] width 70 height 7
click at [325, 109] on div "تفاصيل المقاول [PERSON_NAME] [PERSON_NAME] [PERSON_NAME] نوع الايجار شهري السوا…" at bounding box center [213, 142] width 257 height 84
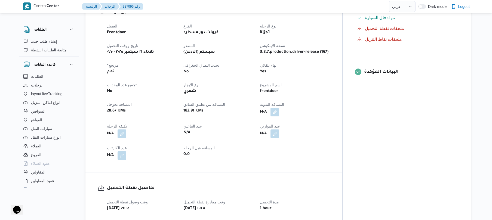
scroll to position [189, 0]
click at [279, 107] on button "button" at bounding box center [275, 111] width 9 height 9
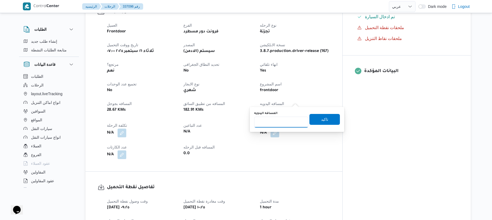
click at [290, 121] on input "المسافه اليدويه" at bounding box center [281, 122] width 54 height 11
type input "70"
click at [316, 120] on span "تاكيد" at bounding box center [325, 119] width 30 height 11
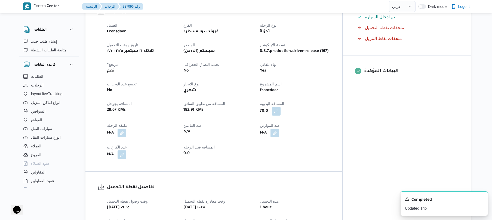
click at [320, 129] on div "العميل Frontdoor الفرع فرونت دور مسطرد نوع الرحله تجزئة تاريخ ووقت التحميل [DAT…" at bounding box center [219, 91] width 230 height 144
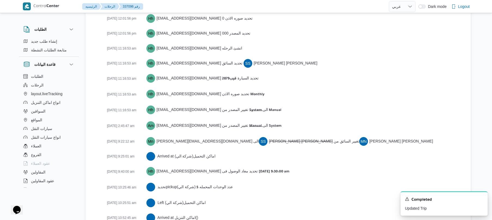
scroll to position [841, 0]
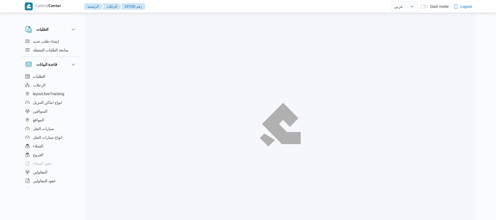
select select "ar"
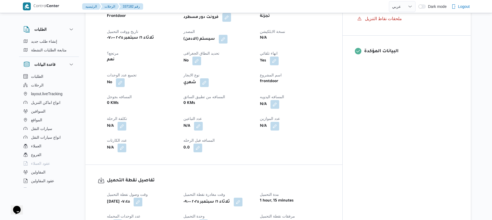
scroll to position [218, 0]
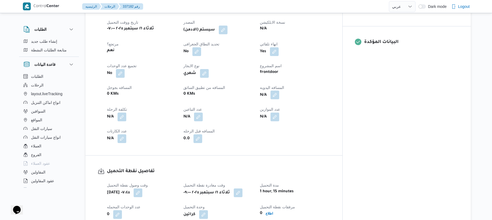
click at [279, 91] on button "button" at bounding box center [275, 95] width 9 height 9
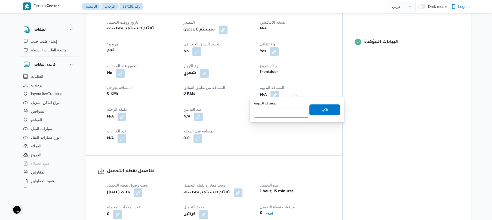
click at [283, 114] on input "المسافه اليدويه" at bounding box center [281, 112] width 54 height 11
type input "130"
click at [325, 108] on span "تاكيد" at bounding box center [324, 109] width 7 height 7
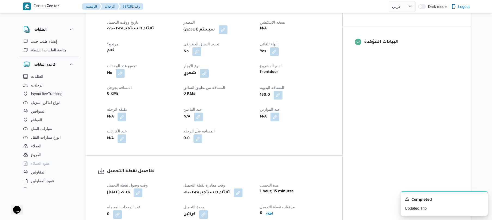
click at [228, 26] on button "button" at bounding box center [223, 29] width 9 height 9
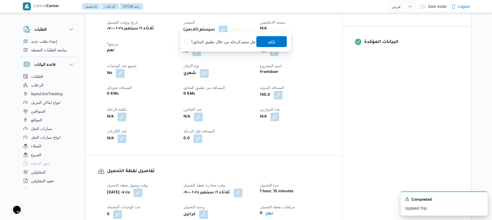
click at [268, 42] on span "تاكيد" at bounding box center [271, 41] width 7 height 7
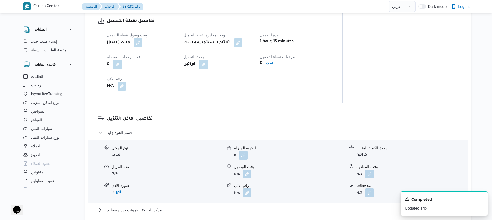
scroll to position [377, 0]
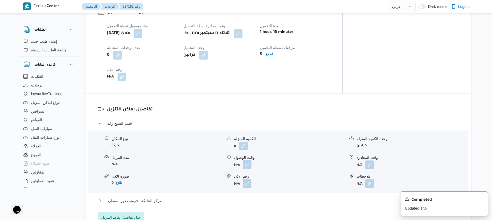
click at [249, 160] on button "button" at bounding box center [247, 164] width 9 height 9
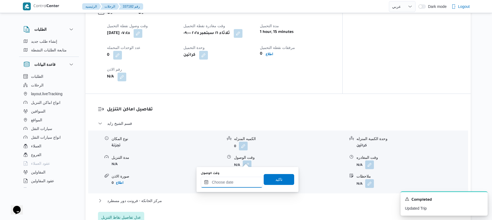
click at [229, 181] on input "وقت الوصول" at bounding box center [232, 182] width 62 height 11
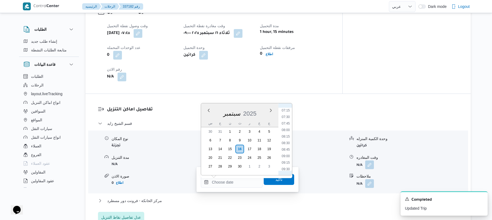
scroll to position [205, 0]
click at [288, 166] on li "10:00" at bounding box center [286, 166] width 13 height 5
type input "[DATE] ١٠:٠٠"
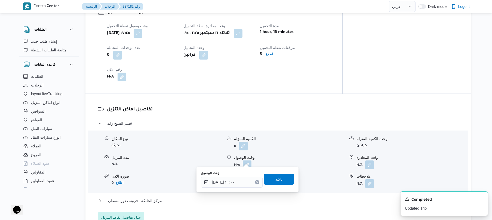
click at [280, 179] on span "تاكيد" at bounding box center [279, 179] width 30 height 11
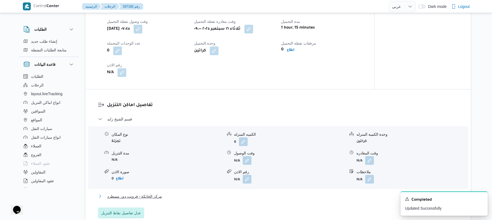
click at [256, 196] on button "مركز الخانكة - فرونت دور مسطرد" at bounding box center [278, 196] width 361 height 7
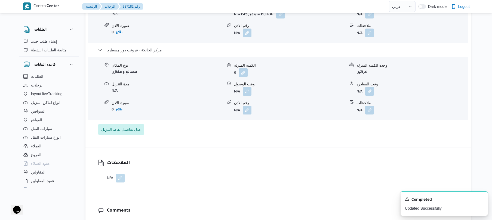
scroll to position [537, 0]
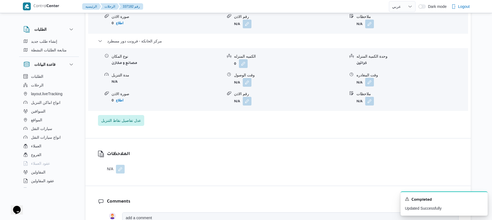
click at [374, 78] on button "button" at bounding box center [369, 82] width 9 height 9
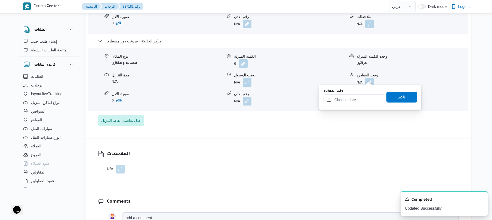
click at [357, 96] on input "وقت المغادره" at bounding box center [355, 99] width 62 height 11
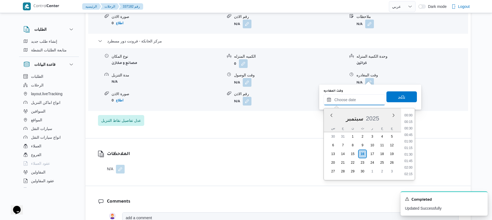
scroll to position [438, 0]
click at [406, 142] on li "17:45" at bounding box center [408, 141] width 13 height 5
type input "١٦/٠٩/٢٠٢٥ ١٧:٤٥"
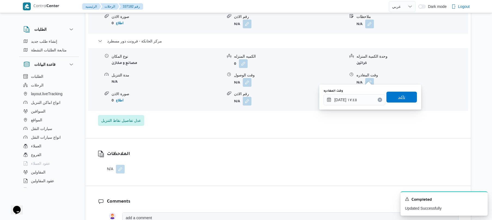
click at [406, 98] on span "تاكيد" at bounding box center [402, 97] width 30 height 11
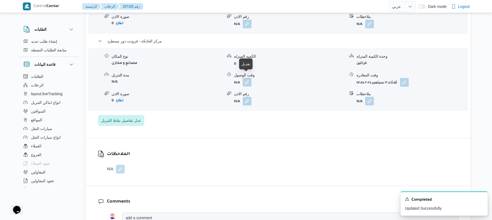
click at [248, 78] on button "button" at bounding box center [247, 82] width 9 height 9
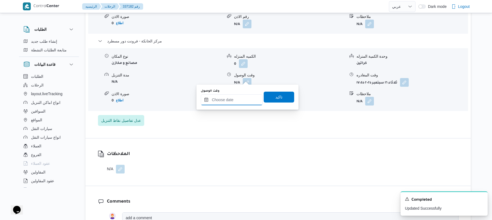
click at [236, 99] on input "وقت الوصول" at bounding box center [232, 99] width 62 height 11
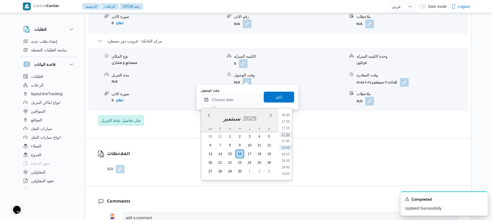
click at [287, 133] on li "17:30" at bounding box center [286, 134] width 13 height 5
type input "١٦/٠٩/٢٠٢٥ ١٧:٣٠"
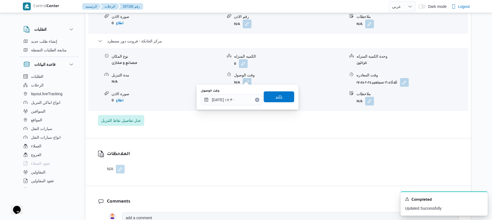
click at [282, 100] on span "تاكيد" at bounding box center [279, 96] width 30 height 11
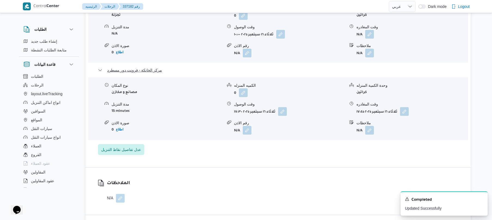
scroll to position [494, 0]
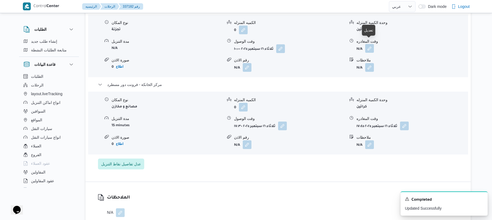
click at [372, 44] on button "button" at bounding box center [369, 48] width 9 height 9
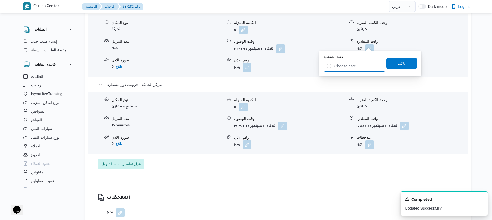
click at [349, 67] on input "وقت المغادره" at bounding box center [355, 66] width 62 height 11
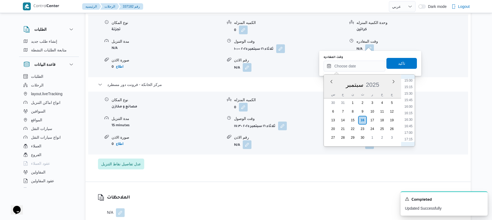
scroll to position [385, 0]
click at [409, 128] on li "16:30" at bounding box center [408, 128] width 13 height 5
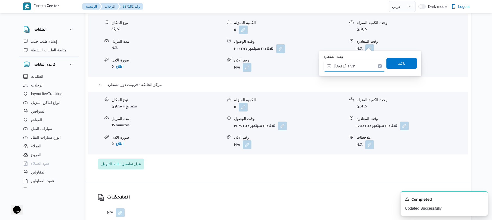
type input "١٦/٠٩/٢٠٢٥ ١٦:٣٠"
click at [403, 62] on span "تاكيد" at bounding box center [402, 63] width 30 height 11
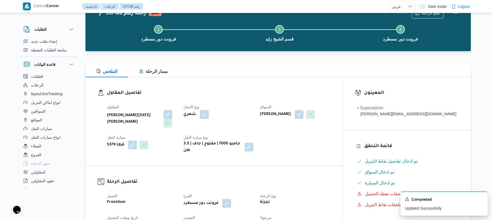
scroll to position [0, 0]
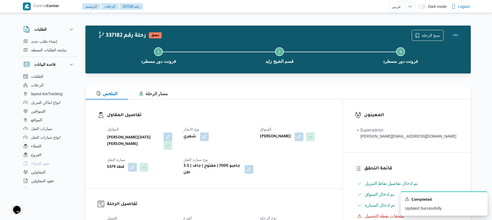
click at [458, 34] on button "Actions" at bounding box center [455, 35] width 11 height 11
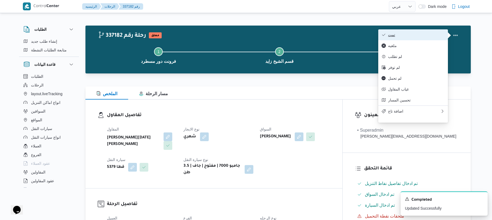
click at [438, 35] on span "تمت" at bounding box center [416, 35] width 57 height 4
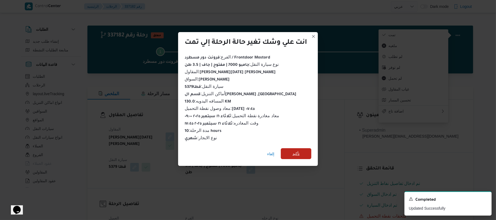
click at [309, 153] on span "تأكيد" at bounding box center [296, 153] width 30 height 11
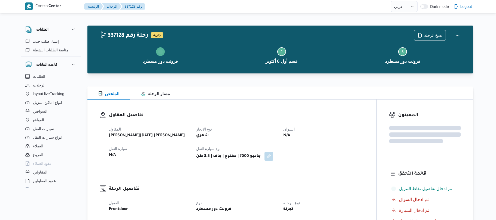
select select "ar"
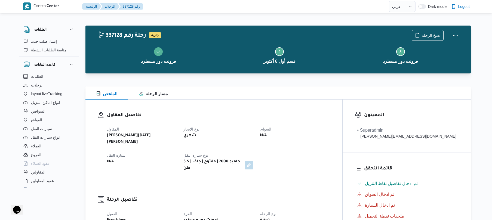
click at [260, 104] on div "تفاصيل المقاول المقاول [PERSON_NAME][DATE] [PERSON_NAME] نوع الايجار شهري السوا…" at bounding box center [213, 142] width 257 height 84
